Goal: Book appointment/travel/reservation

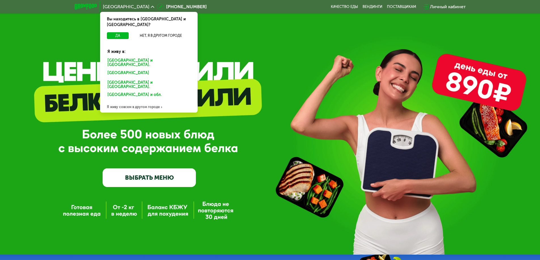
click at [128, 101] on div "Я живу совсем в другом городе" at bounding box center [148, 106] width 97 height 11
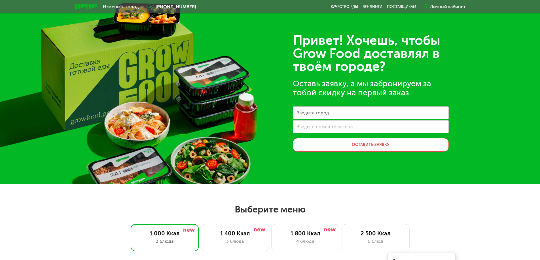
click at [124, 5] on span "Изменить город" at bounding box center [121, 7] width 36 height 5
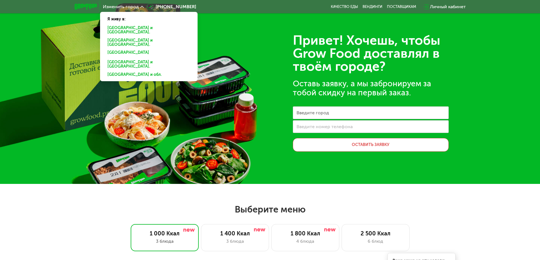
click at [233, 55] on div "Привет! Хочешь, чтобы Grow Food доставлял в твоём городе? Оставь заявку, а мы з…" at bounding box center [270, 92] width 540 height 184
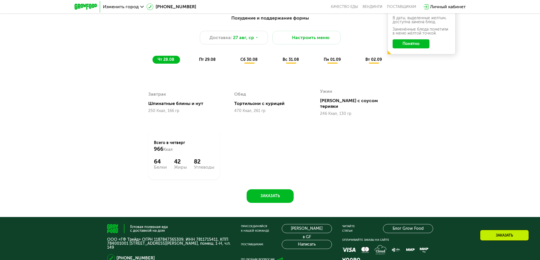
scroll to position [255, 0]
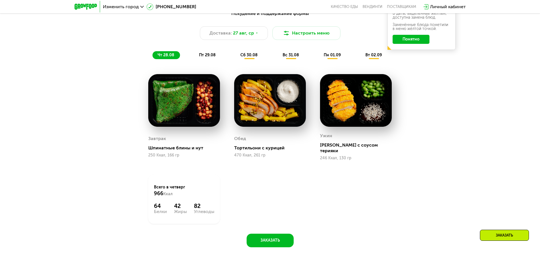
click at [211, 54] on span "пт 29.08" at bounding box center [207, 55] width 17 height 5
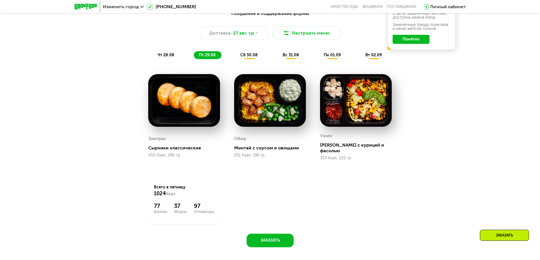
click at [234, 54] on div "чт 28.08 пт 29.08 сб 30.08 вс 31.08 пн 01.09 вт 02.09" at bounding box center [269, 55] width 235 height 8
click at [245, 53] on span "сб 30.08" at bounding box center [248, 55] width 17 height 5
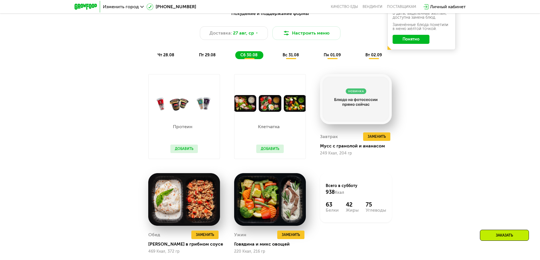
click at [298, 55] on span "вс 31.08" at bounding box center [291, 55] width 16 height 5
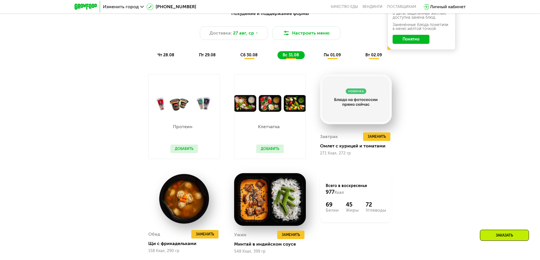
click at [332, 55] on span "пн 01.09" at bounding box center [332, 55] width 17 height 5
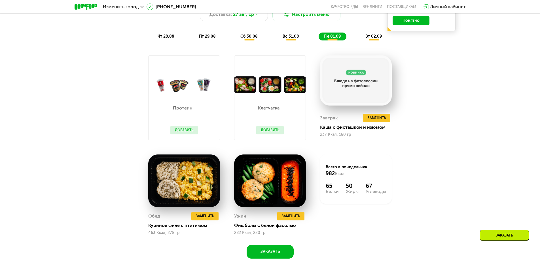
scroll to position [283, 0]
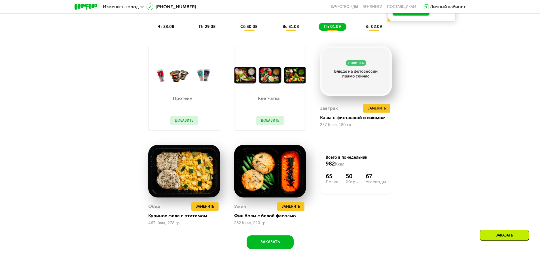
click at [375, 29] on span "вт 02.09" at bounding box center [373, 26] width 16 height 5
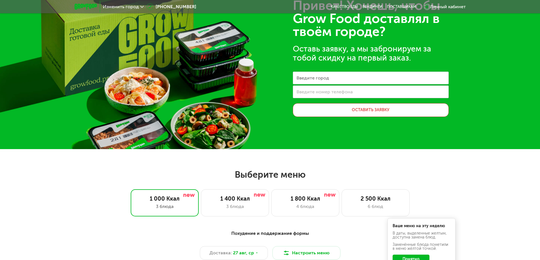
scroll to position [0, 0]
